Goal: Entertainment & Leisure: Consume media (video, audio)

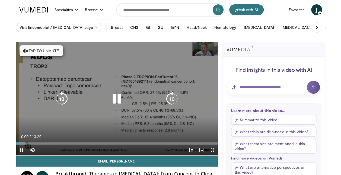
click at [51, 54] on div "10 seconds Tap to unmute" at bounding box center [116, 98] width 201 height 113
click at [114, 96] on icon "Video Player" at bounding box center [116, 98] width 15 height 15
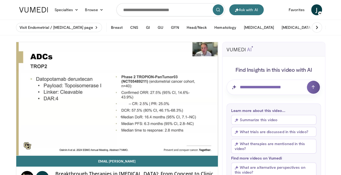
click at [128, 92] on div "10 seconds Tap to unmute" at bounding box center [116, 98] width 201 height 113
